Goal: Information Seeking & Learning: Learn about a topic

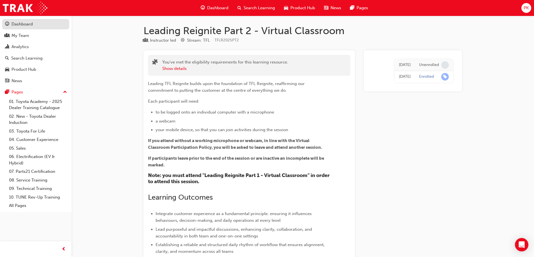
click at [27, 26] on div "Dashboard" at bounding box center [21, 24] width 21 height 6
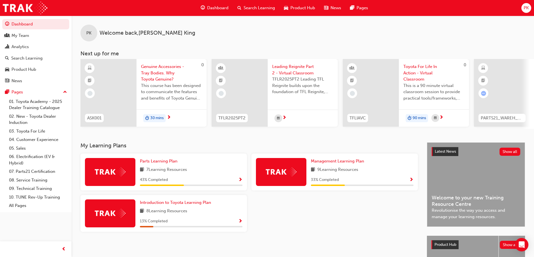
click at [131, 164] on div at bounding box center [110, 172] width 50 height 28
click at [165, 164] on span "Parts Learning Plan" at bounding box center [159, 161] width 38 height 5
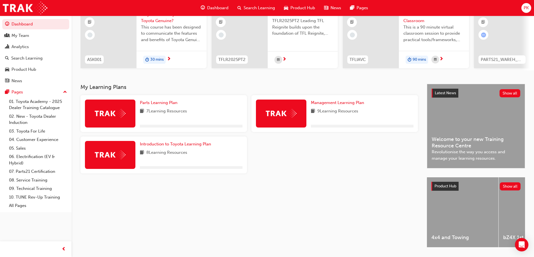
scroll to position [77, 0]
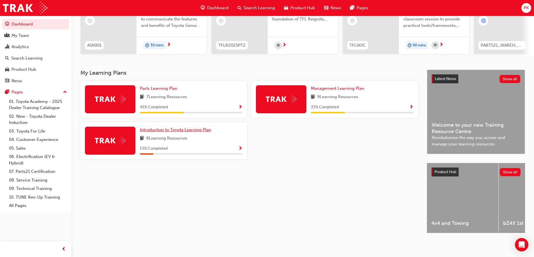
click at [174, 130] on span "Introduction to Toyota Learning Plan" at bounding box center [175, 129] width 71 height 5
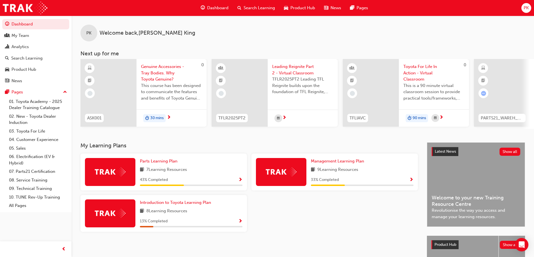
click at [218, 7] on span "Dashboard" at bounding box center [217, 8] width 21 height 6
click at [296, 7] on span "Product Hub" at bounding box center [302, 8] width 25 height 6
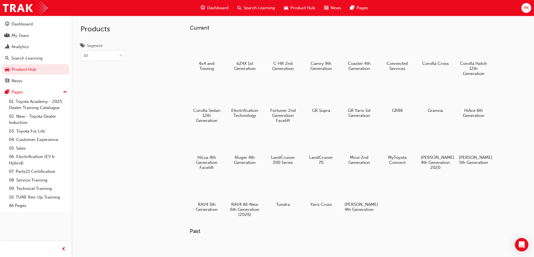
click at [296, 7] on span "Product Hub" at bounding box center [302, 8] width 25 height 6
click at [298, 5] on span "Product Hub" at bounding box center [302, 8] width 25 height 6
click at [211, 7] on span "Dashboard" at bounding box center [217, 8] width 21 height 6
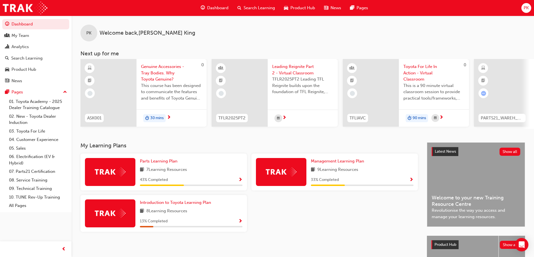
click at [524, 7] on span "PK" at bounding box center [525, 8] width 5 height 6
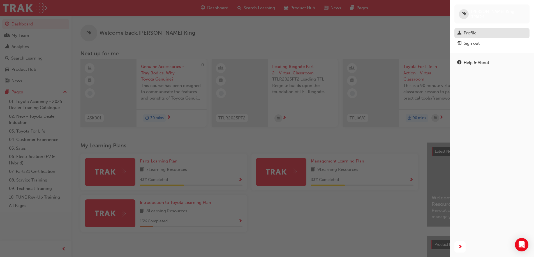
click at [470, 33] on div "Profile" at bounding box center [469, 33] width 13 height 6
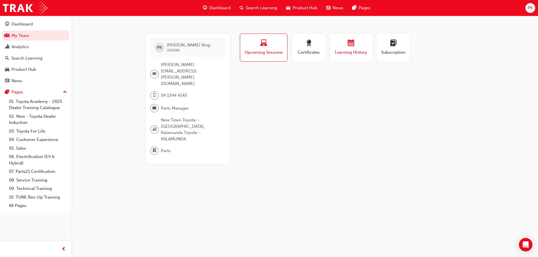
click at [348, 50] on span "Learning History" at bounding box center [351, 52] width 34 height 6
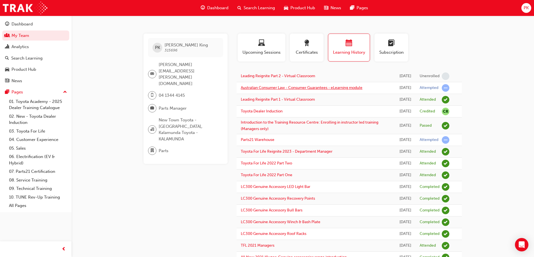
click at [321, 89] on link "Australian Consumer Law - Consumer Guarantees - eLearning module" at bounding box center [302, 87] width 122 height 5
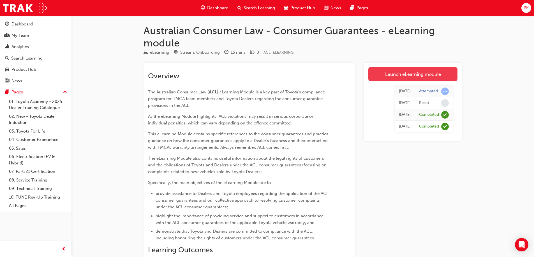
click at [400, 74] on link "Launch eLearning module" at bounding box center [412, 74] width 89 height 14
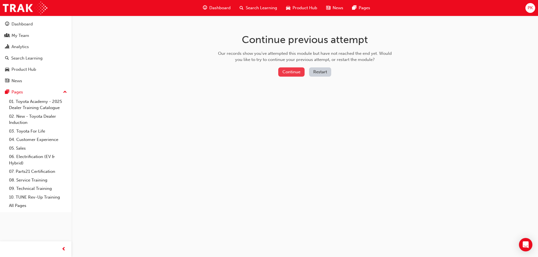
click at [291, 69] on button "Continue" at bounding box center [291, 72] width 26 height 9
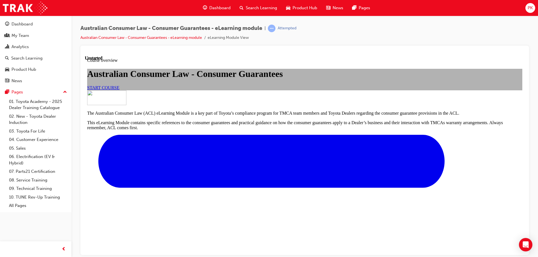
click at [119, 90] on span "START COURSE" at bounding box center [103, 87] width 32 height 5
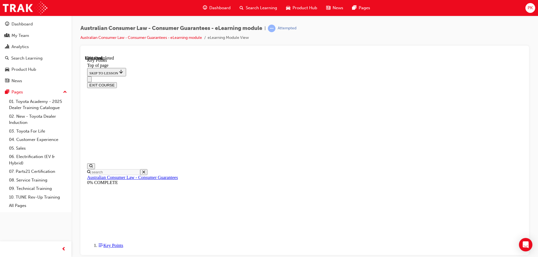
scroll to position [245, 0]
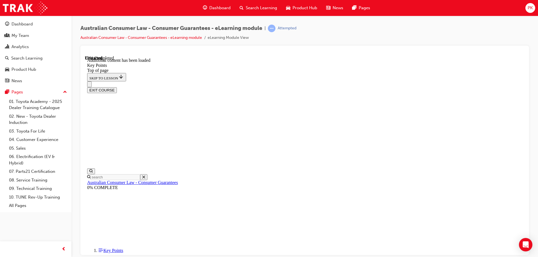
scroll to position [730, 0]
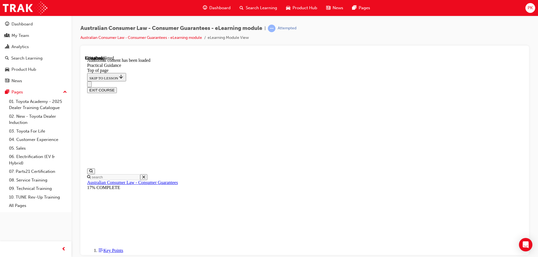
scroll to position [356, 0]
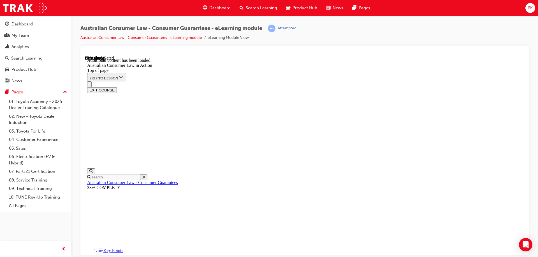
scroll to position [318, 0]
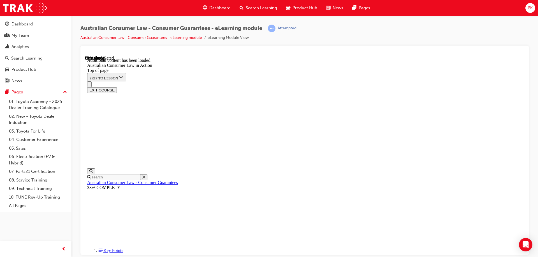
scroll to position [968, 0]
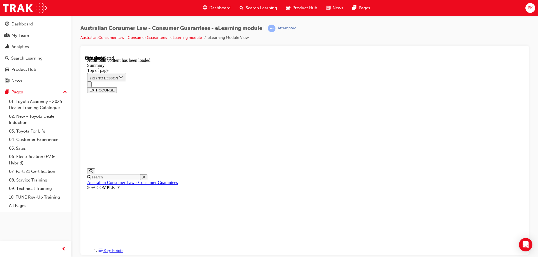
drag, startPoint x: 346, startPoint y: 220, endPoint x: 353, endPoint y: 221, distance: 7.1
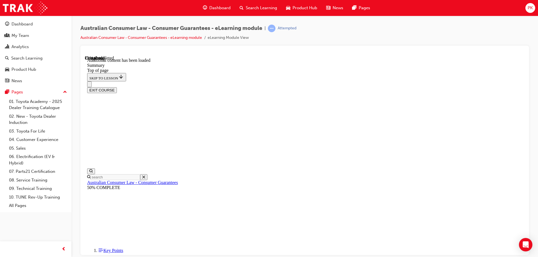
scroll to position [525, 0]
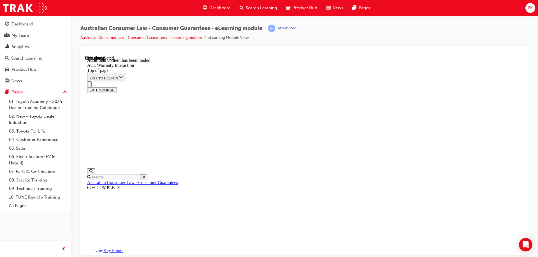
click at [117, 87] on button "EXIT COURSE" at bounding box center [102, 90] width 30 height 6
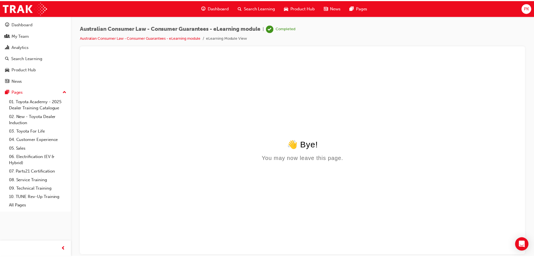
scroll to position [0, 0]
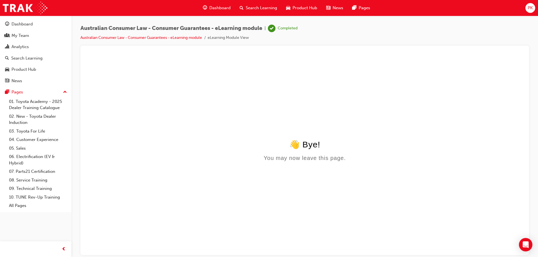
click at [532, 7] on span "PK" at bounding box center [530, 8] width 5 height 6
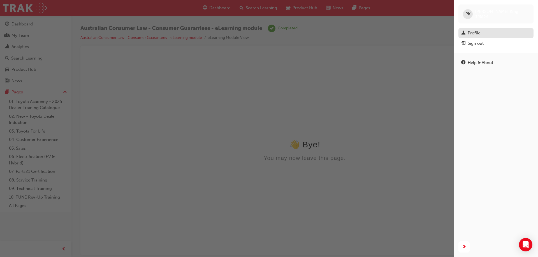
click at [473, 32] on div "Profile" at bounding box center [474, 33] width 13 height 6
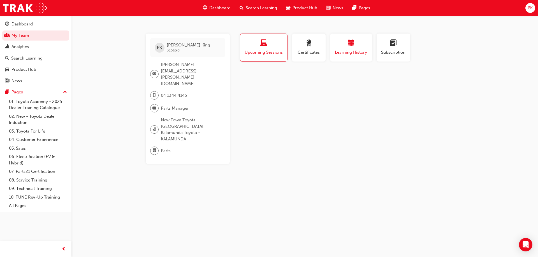
click at [348, 47] on span "calendar-icon" at bounding box center [351, 44] width 7 height 8
